Goal: Find specific page/section: Find specific page/section

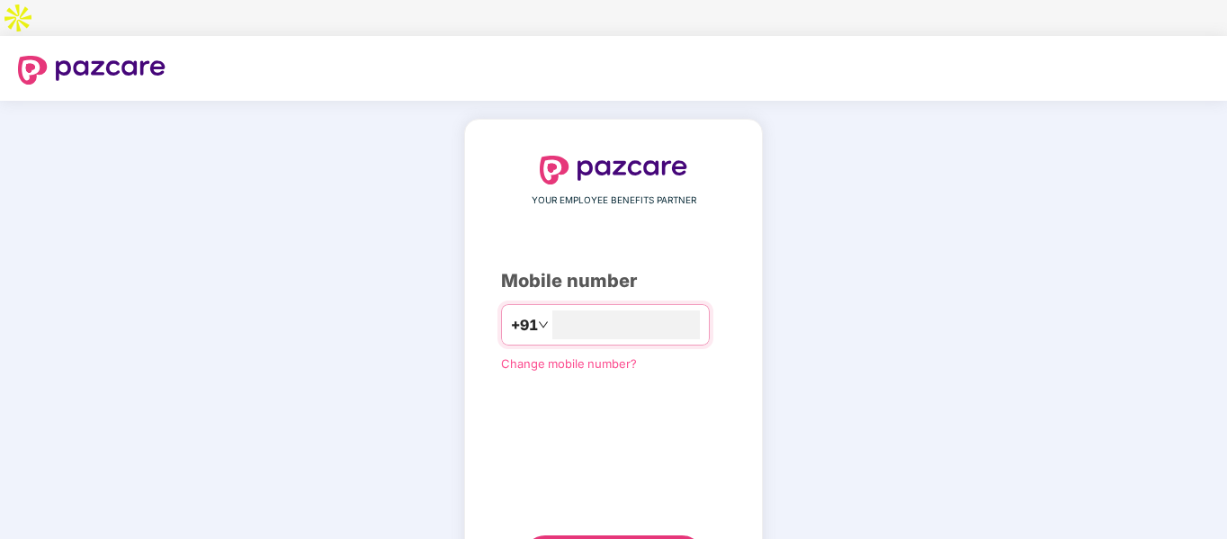
type input "**********"
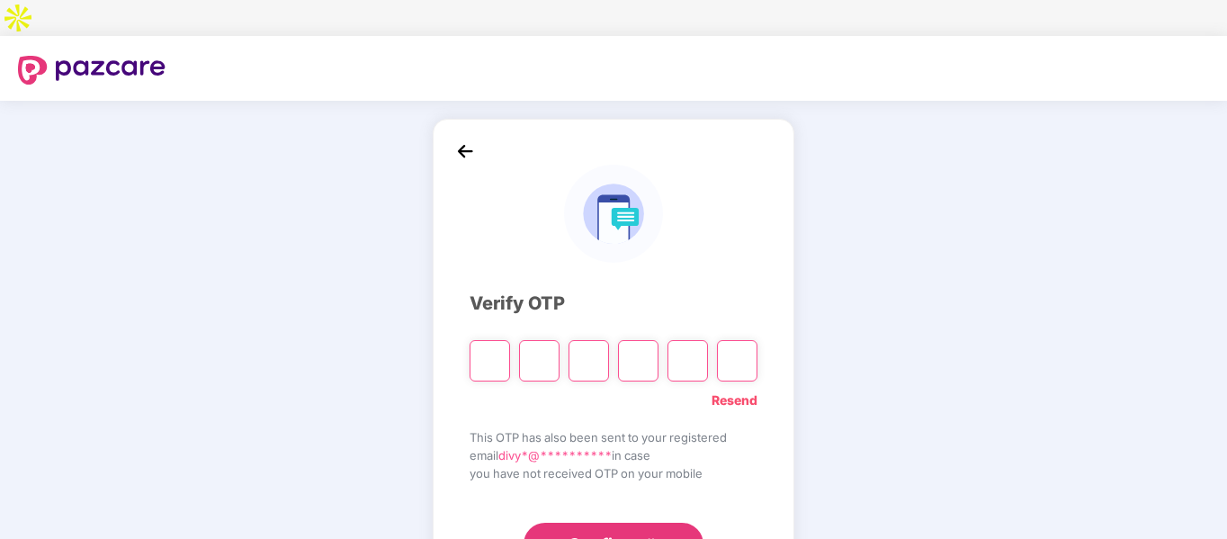
type input "*"
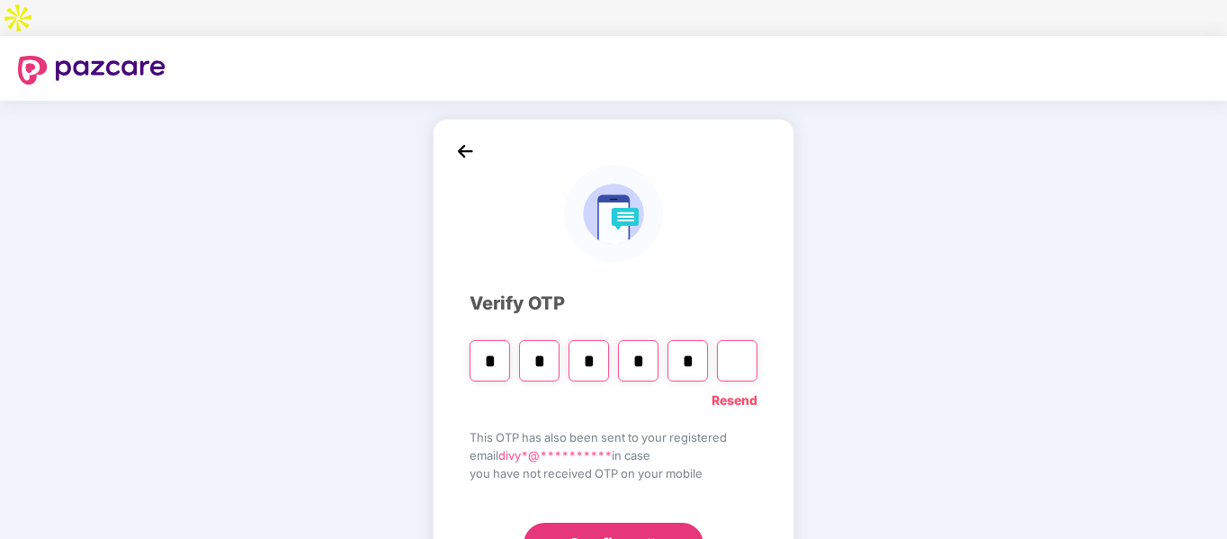
type input "*"
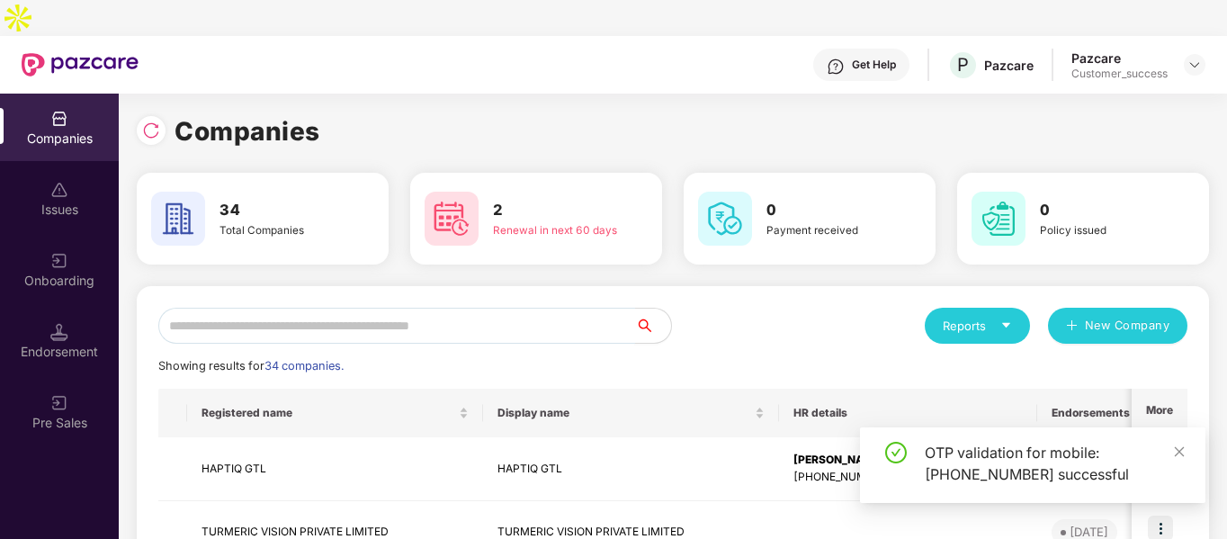
click at [421, 308] on input "text" at bounding box center [396, 326] width 477 height 36
click at [962, 317] on div "Reports" at bounding box center [976, 326] width 69 height 18
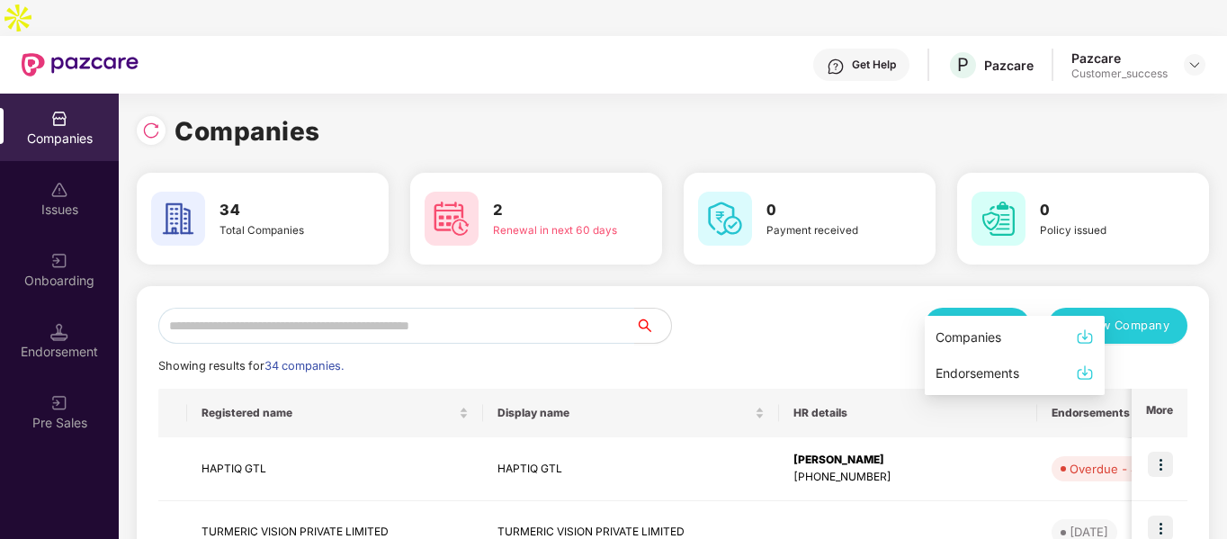
click at [951, 331] on div "Companies" at bounding box center [968, 337] width 66 height 20
